Goal: Find specific page/section: Find specific page/section

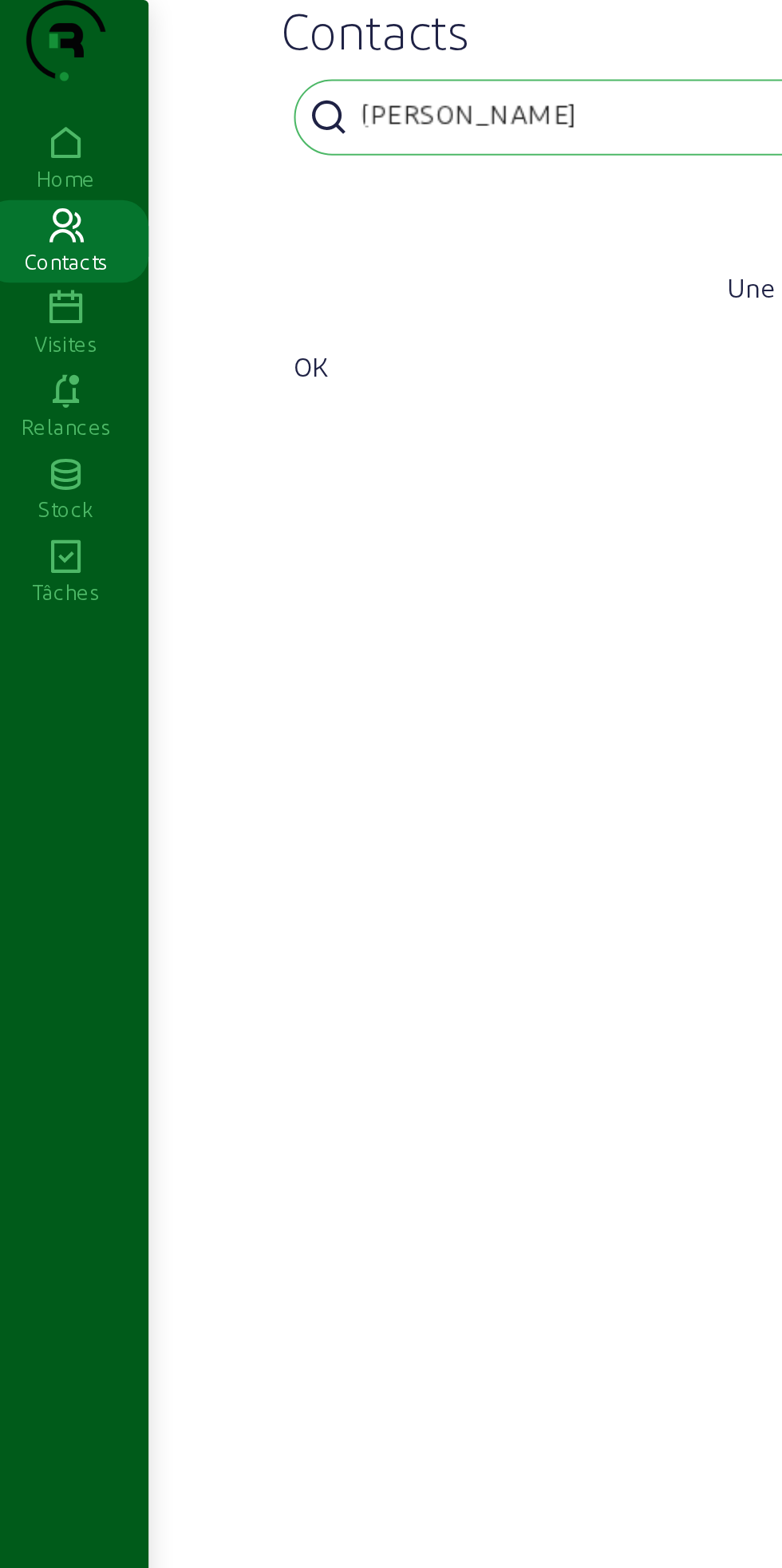
click at [289, 64] on input "[PERSON_NAME]" at bounding box center [255, 55] width 144 height 19
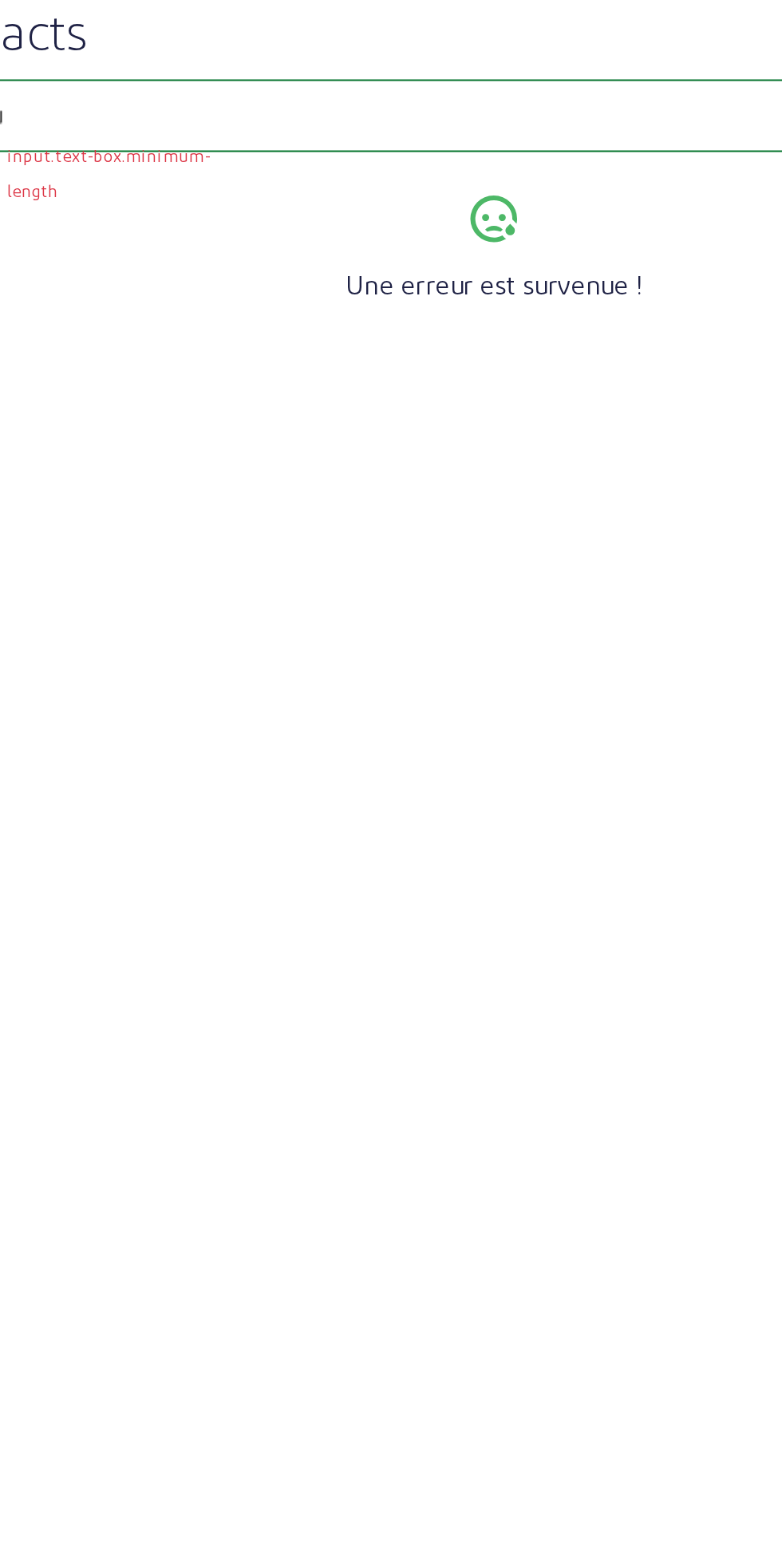
type input "J"
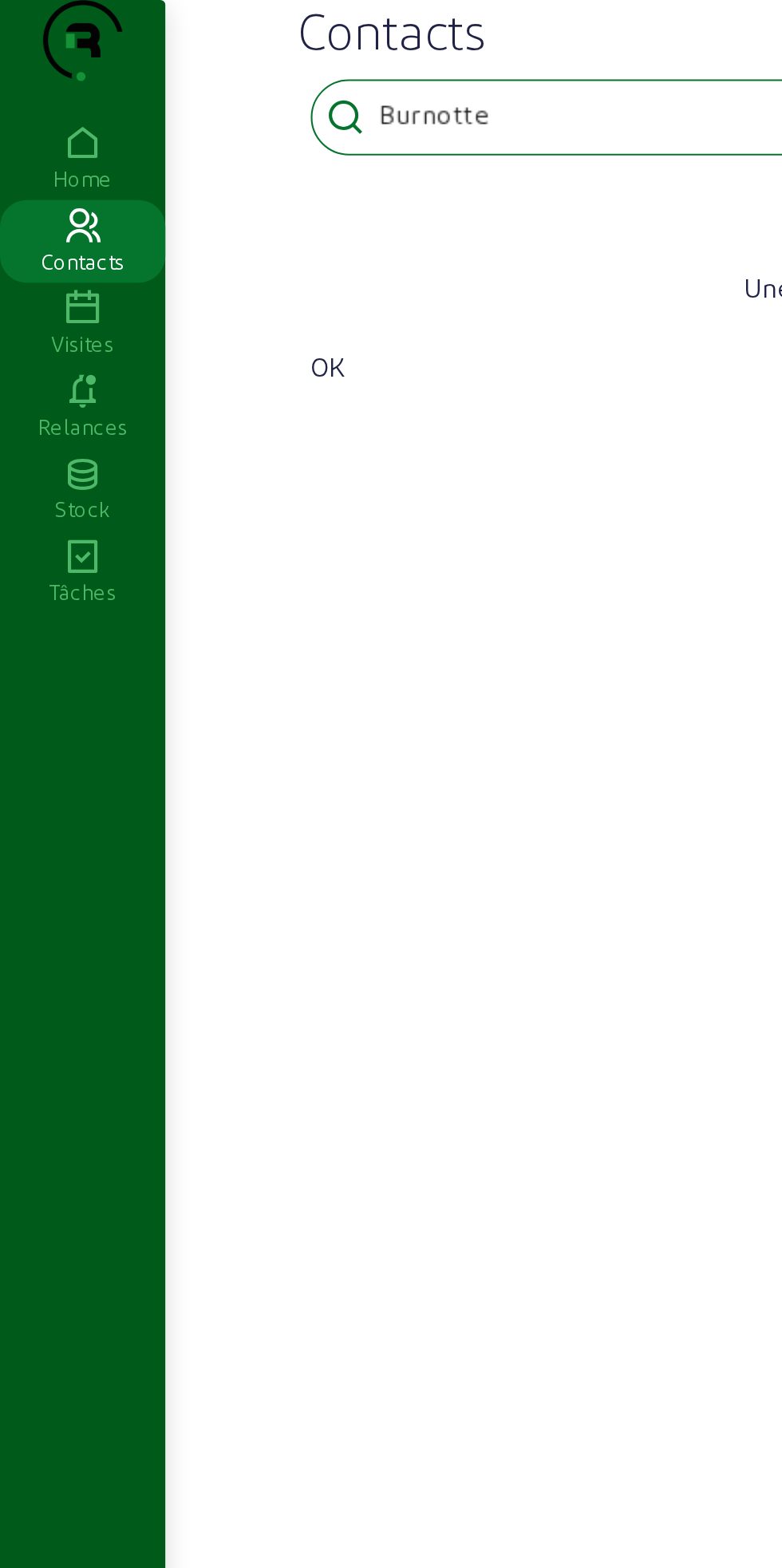
click at [171, 66] on icon at bounding box center [166, 56] width 19 height 19
type input "Burnotte"
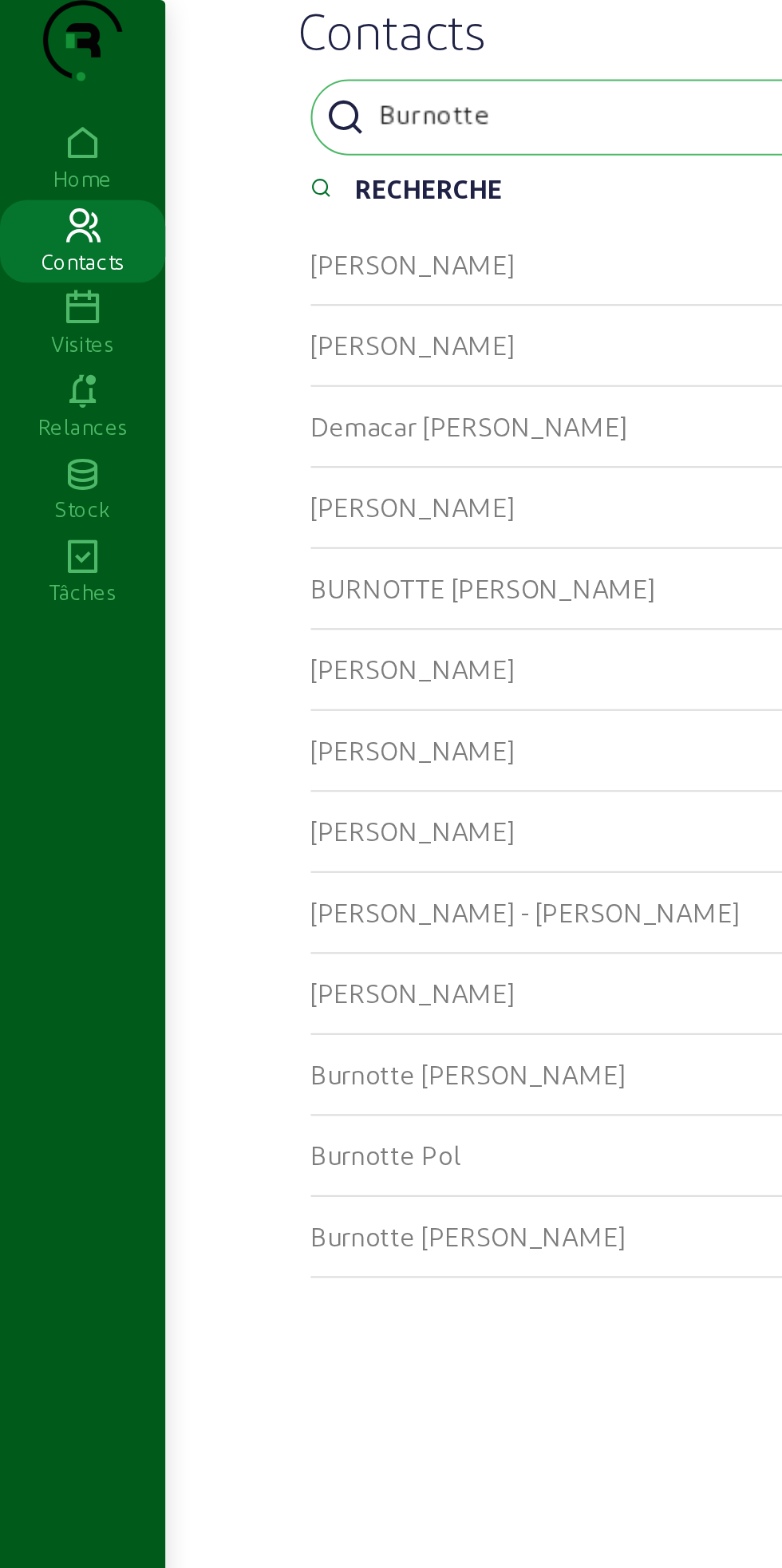
click at [298, 500] on div "[PERSON_NAME]" at bounding box center [431, 480] width 562 height 39
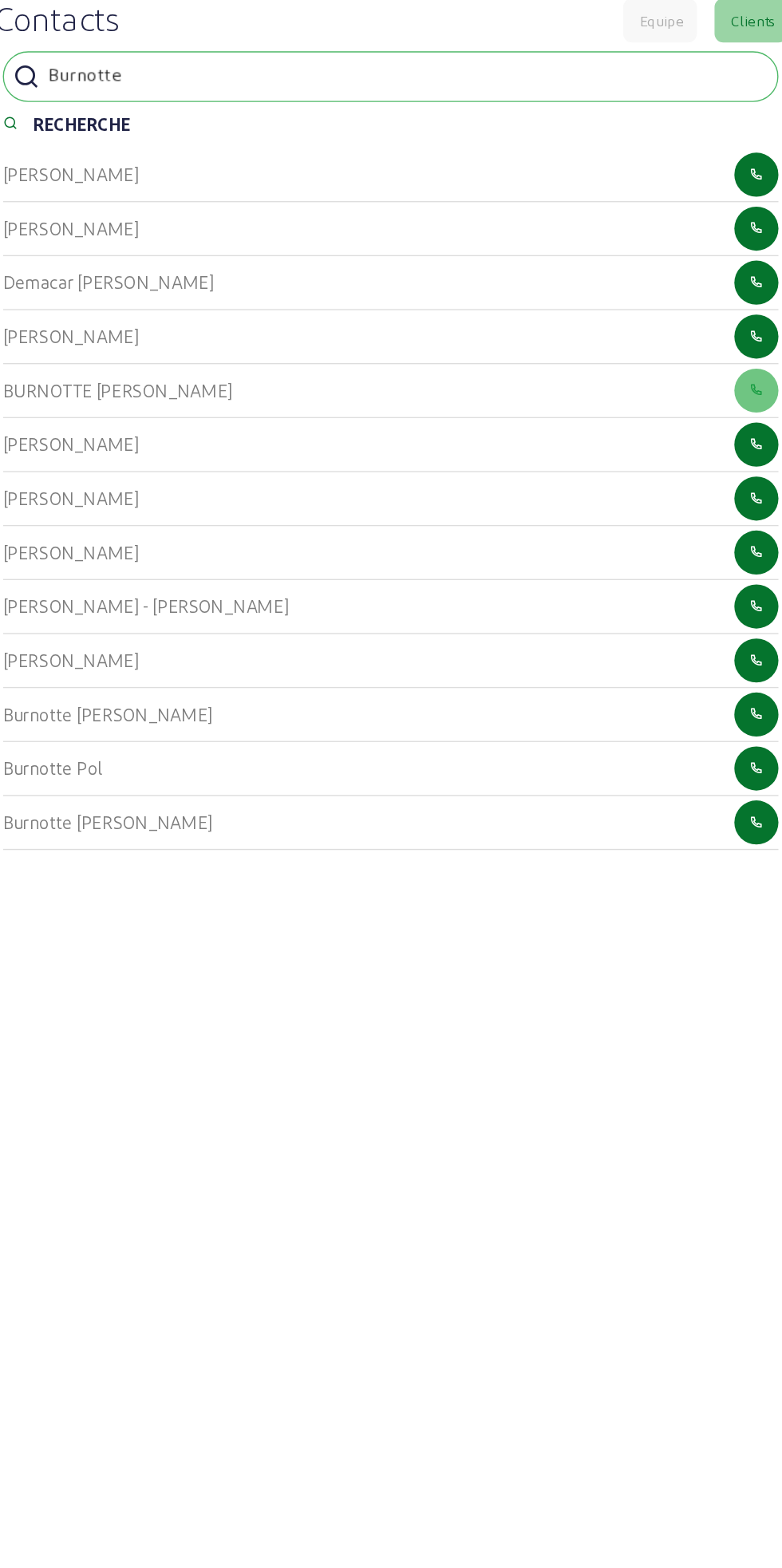
click at [285, 500] on div "[PERSON_NAME]" at bounding box center [431, 480] width 562 height 39
click at [300, 497] on div "[PERSON_NAME]" at bounding box center [431, 480] width 562 height 39
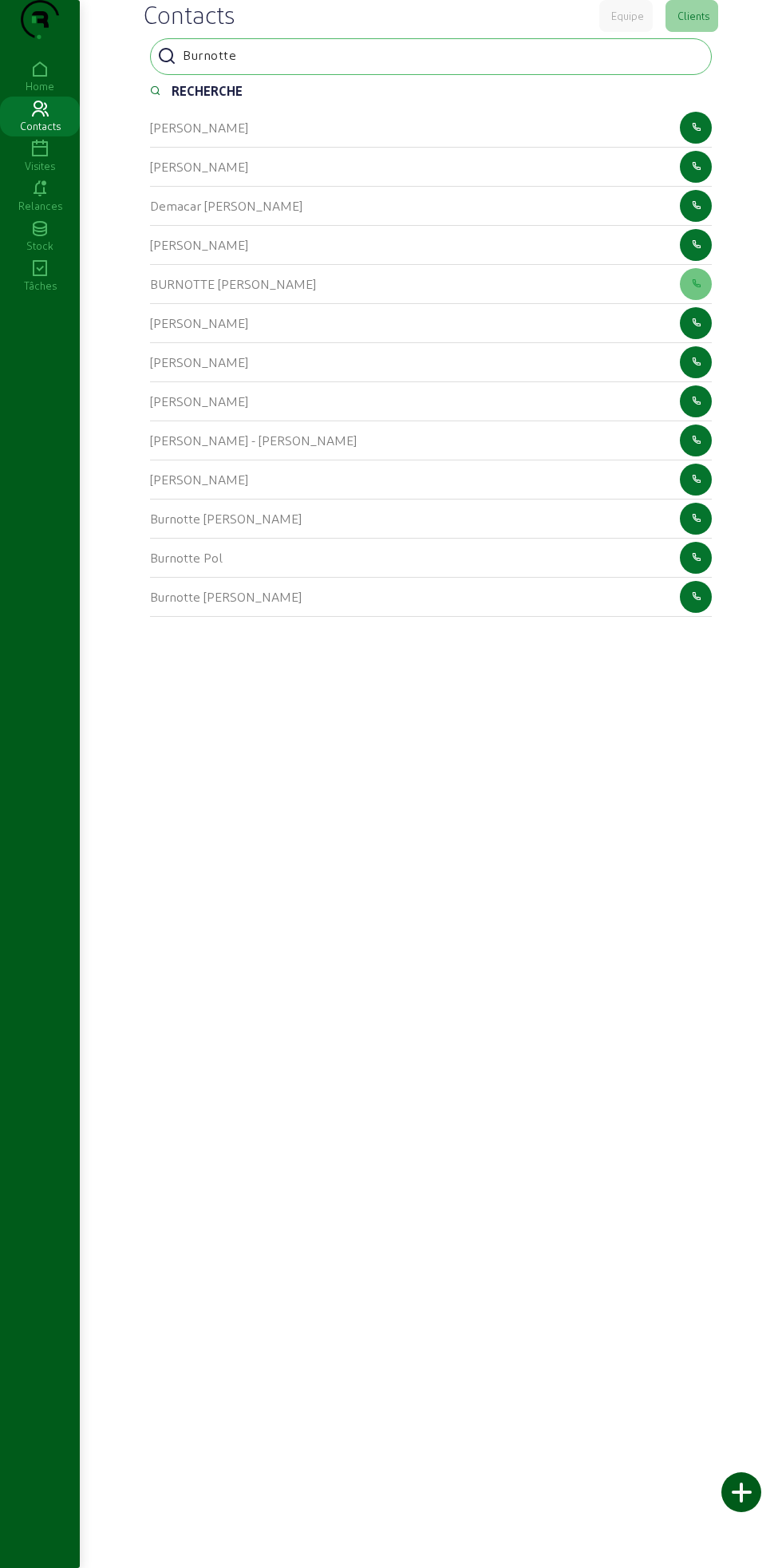
click at [214, 487] on cam-list-title "[PERSON_NAME]" at bounding box center [199, 479] width 98 height 15
